Goal: Task Accomplishment & Management: Manage account settings

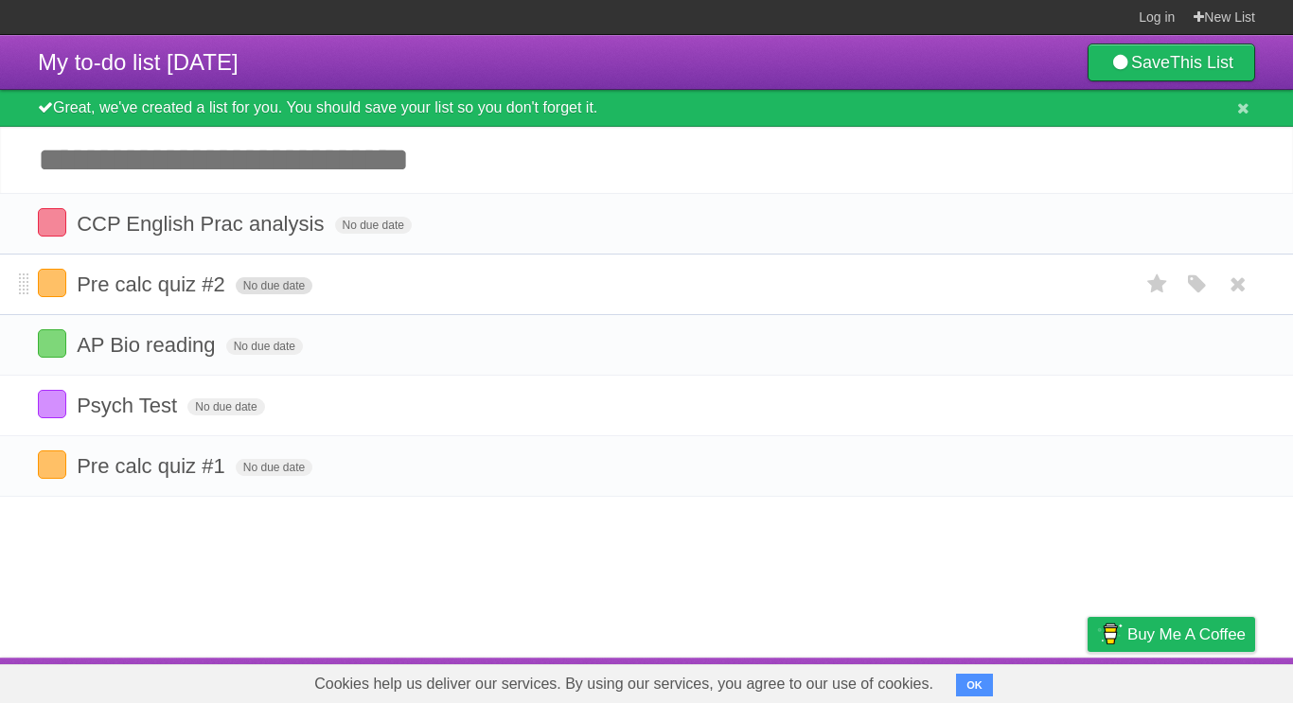
click at [275, 286] on span "No due date" at bounding box center [274, 285] width 77 height 17
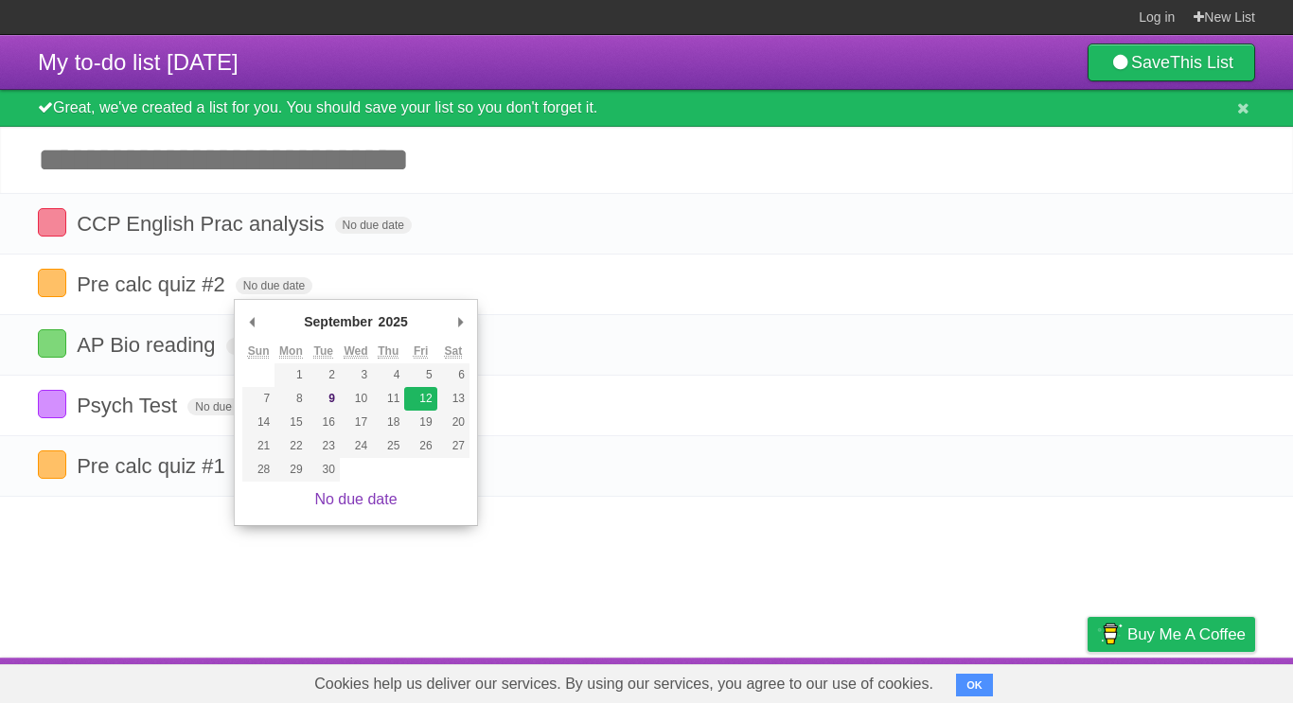
type span "[DATE]"
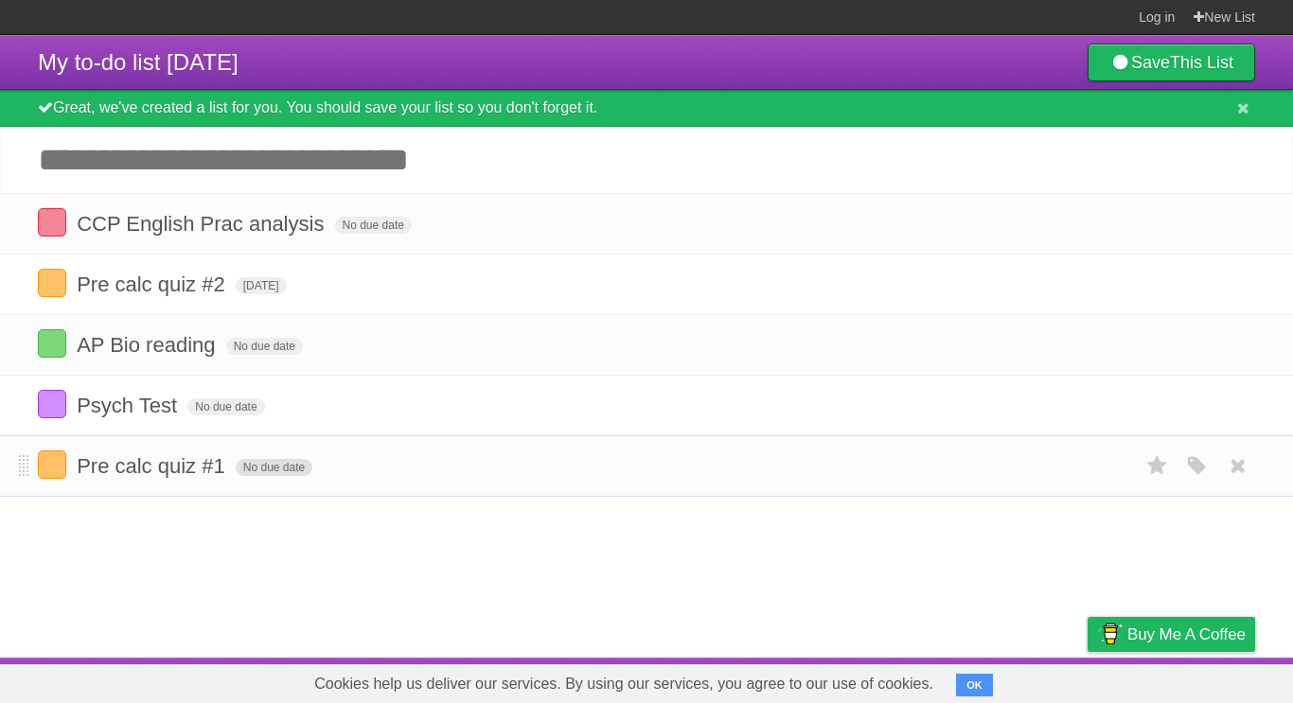
click at [258, 476] on span "No due date" at bounding box center [274, 467] width 77 height 17
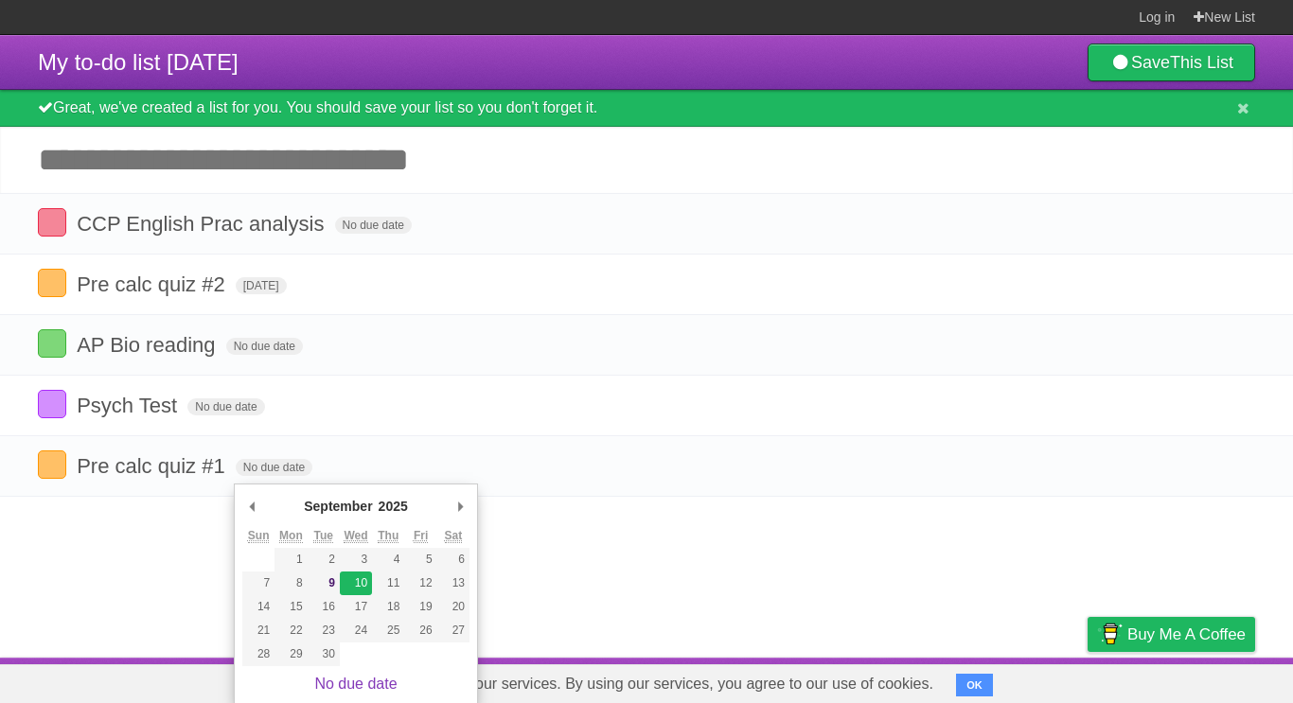
type span "[DATE]"
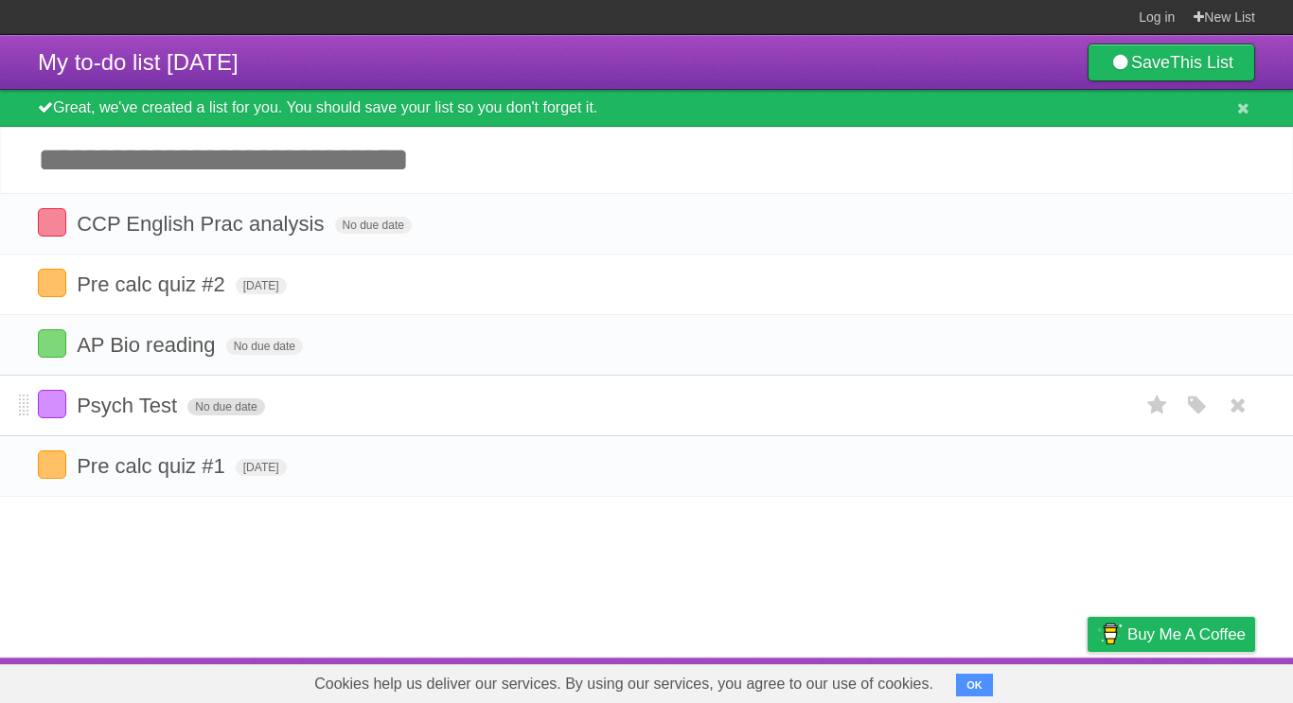
click at [224, 406] on span "No due date" at bounding box center [225, 407] width 77 height 17
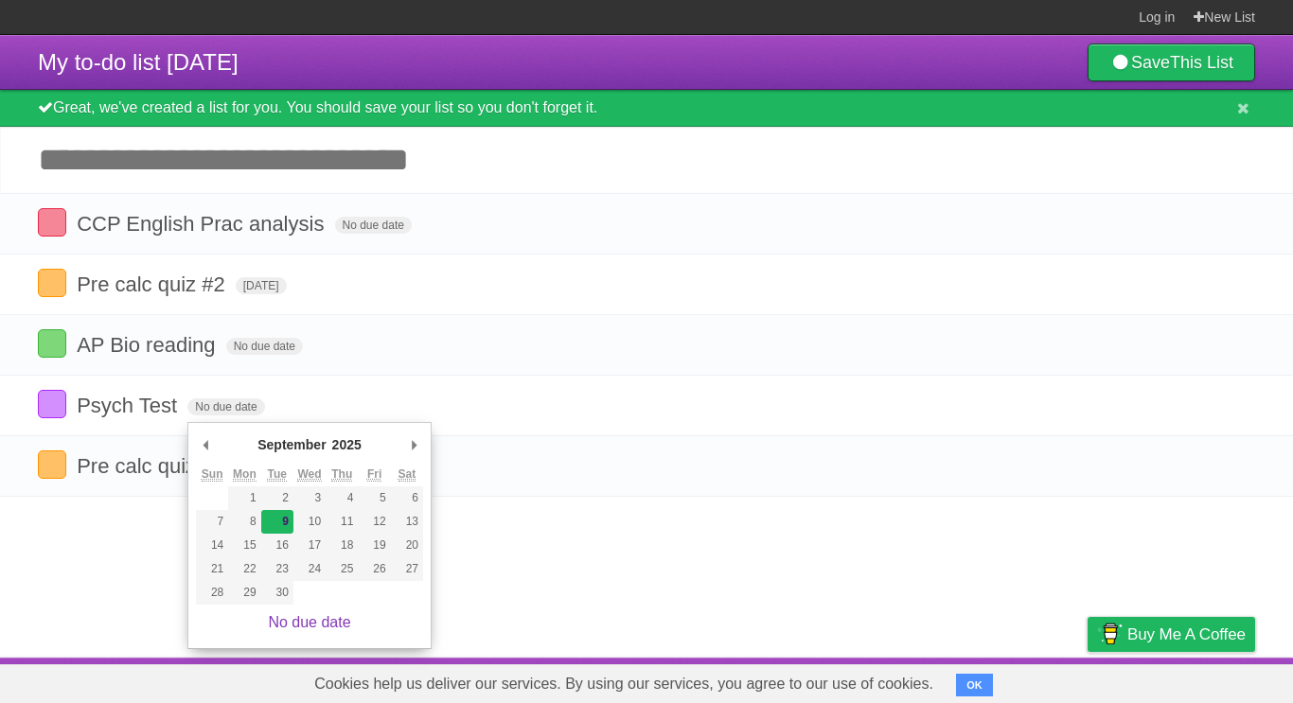
type span "[DATE]"
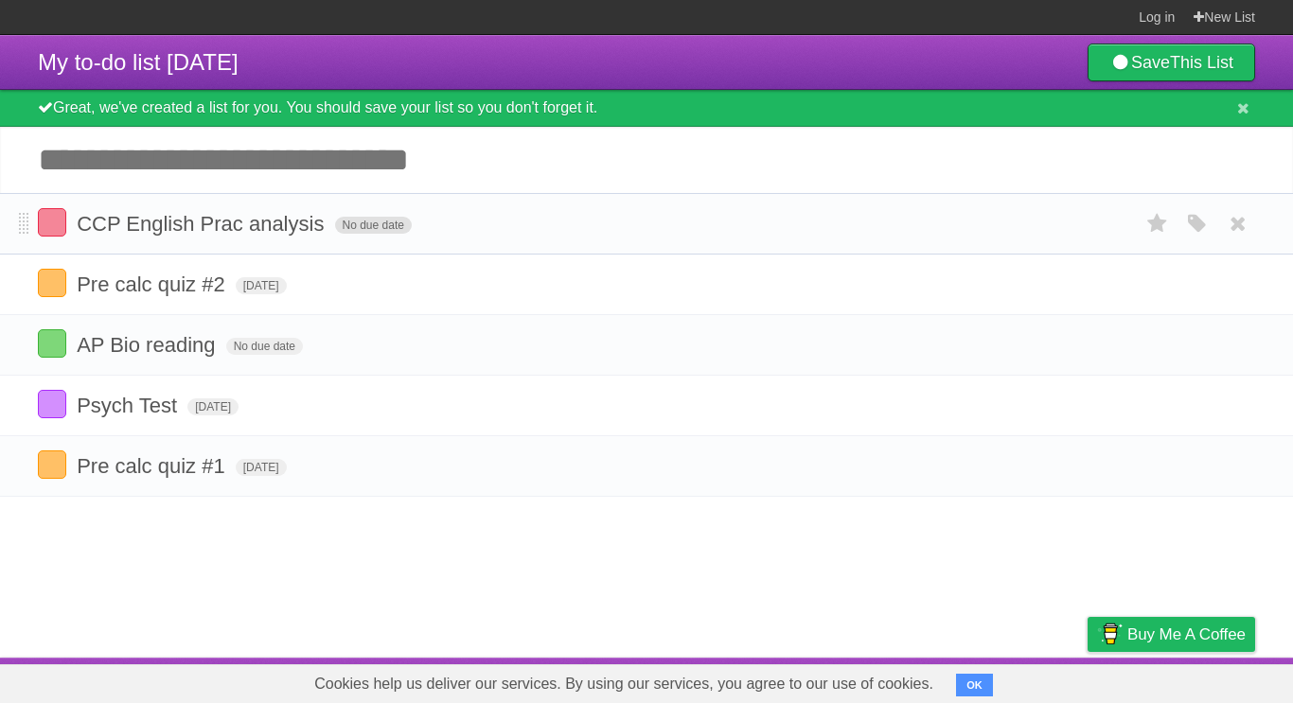
click at [358, 227] on span "No due date" at bounding box center [373, 225] width 77 height 17
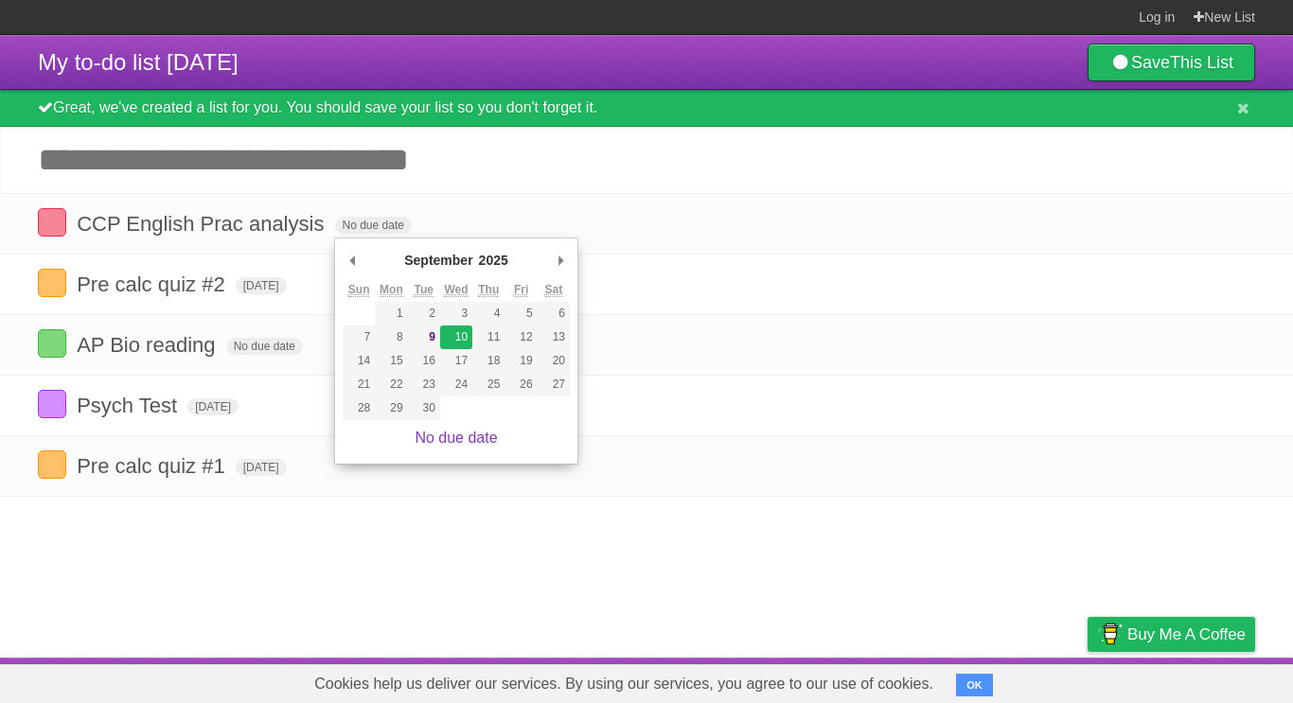
type span "[DATE]"
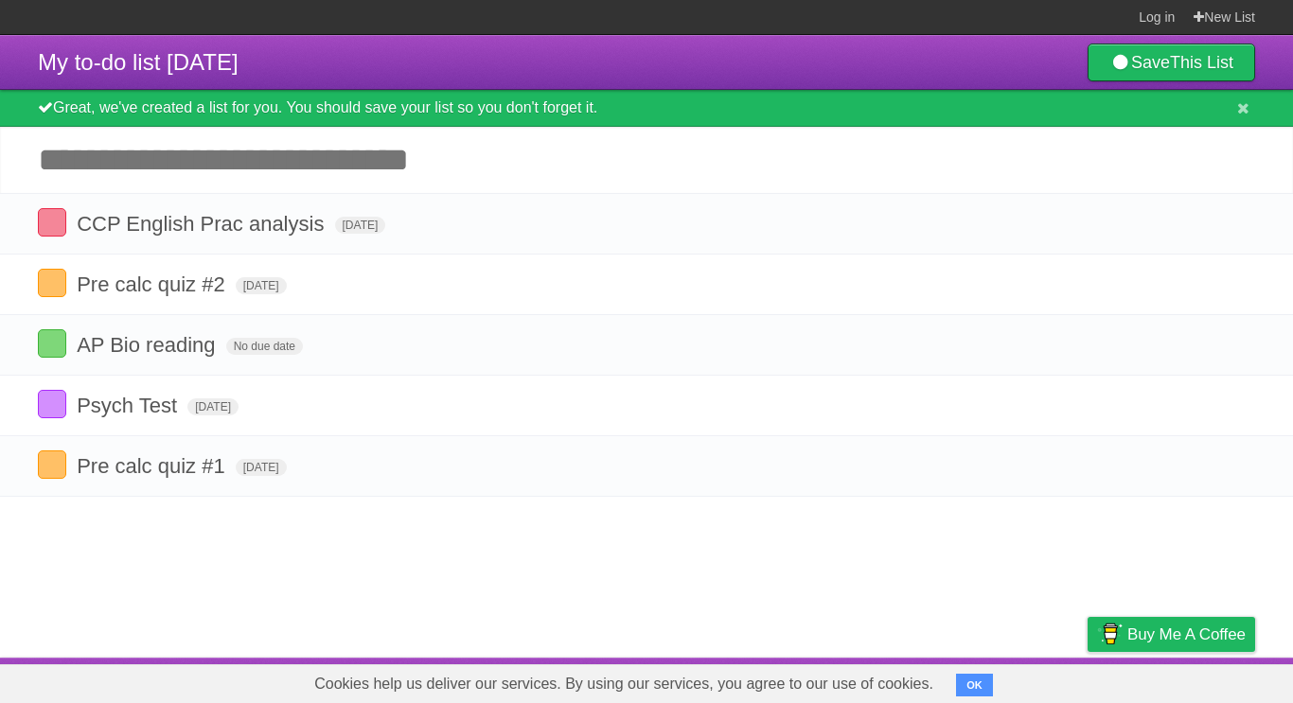
click at [505, 580] on article "My to-do list [DATE] Save This List Great, we've created a list for you. You sh…" at bounding box center [646, 346] width 1293 height 623
click at [276, 355] on span "No due date" at bounding box center [264, 346] width 77 height 17
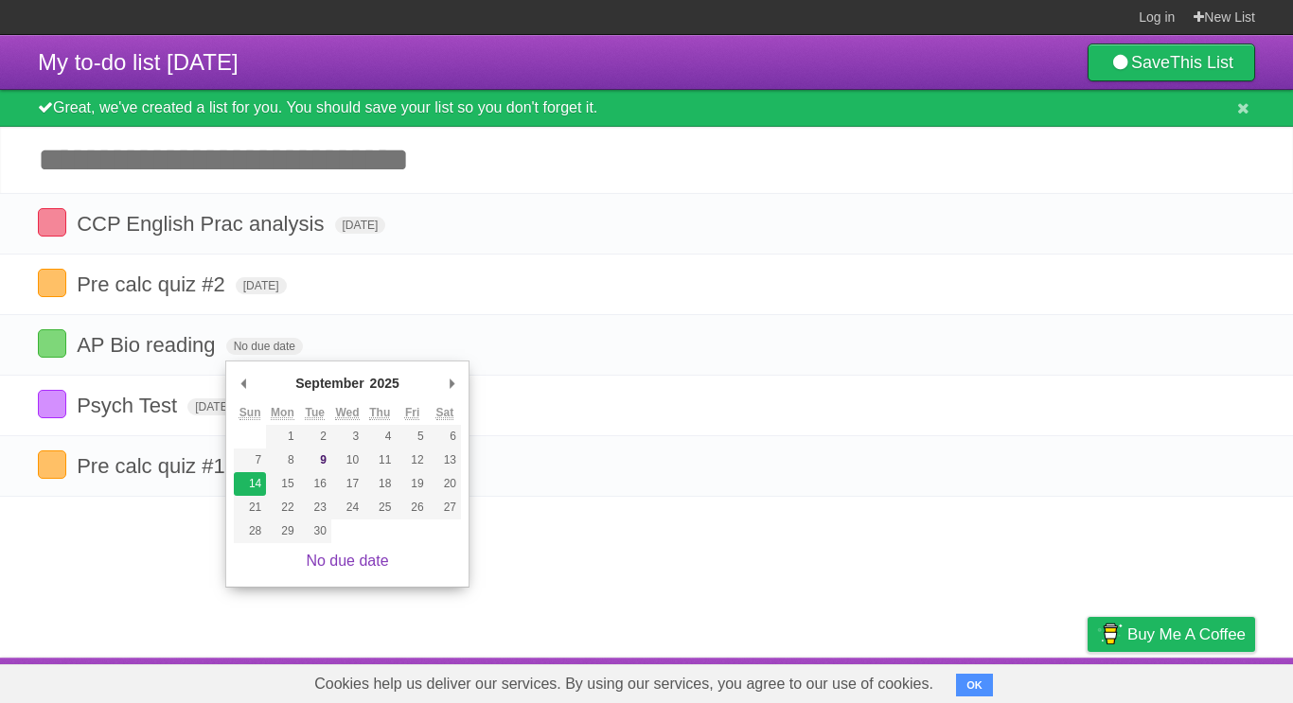
type span "[DATE]"
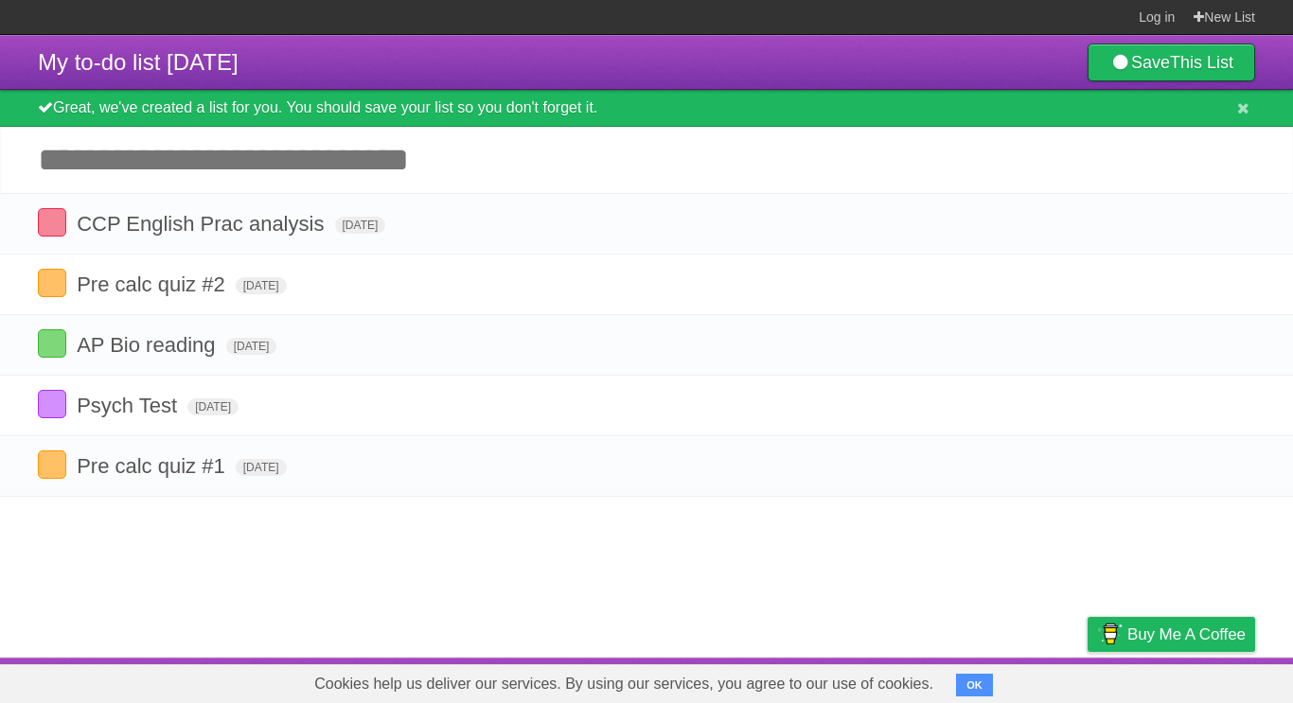
click at [371, 540] on article "My to-do list [DATE] Save This List Great, we've created a list for you. You sh…" at bounding box center [646, 346] width 1293 height 623
click at [194, 357] on span "AP Bio reading" at bounding box center [148, 345] width 143 height 24
click at [203, 359] on input "**********" at bounding box center [151, 346] width 148 height 25
type input "**********"
